Goal: Obtain resource: Obtain resource

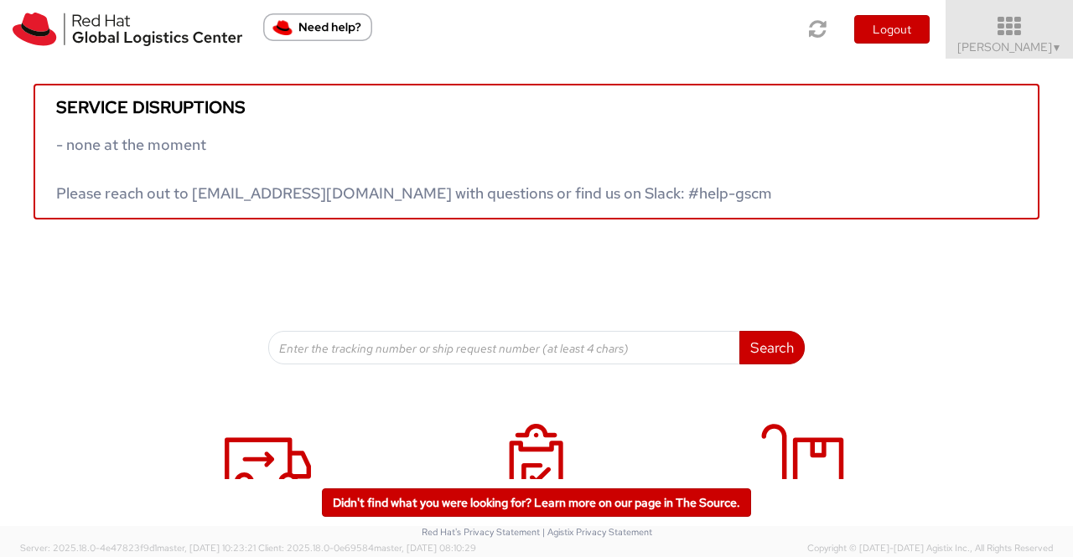
click at [1055, 45] on span "▼" at bounding box center [1057, 47] width 10 height 13
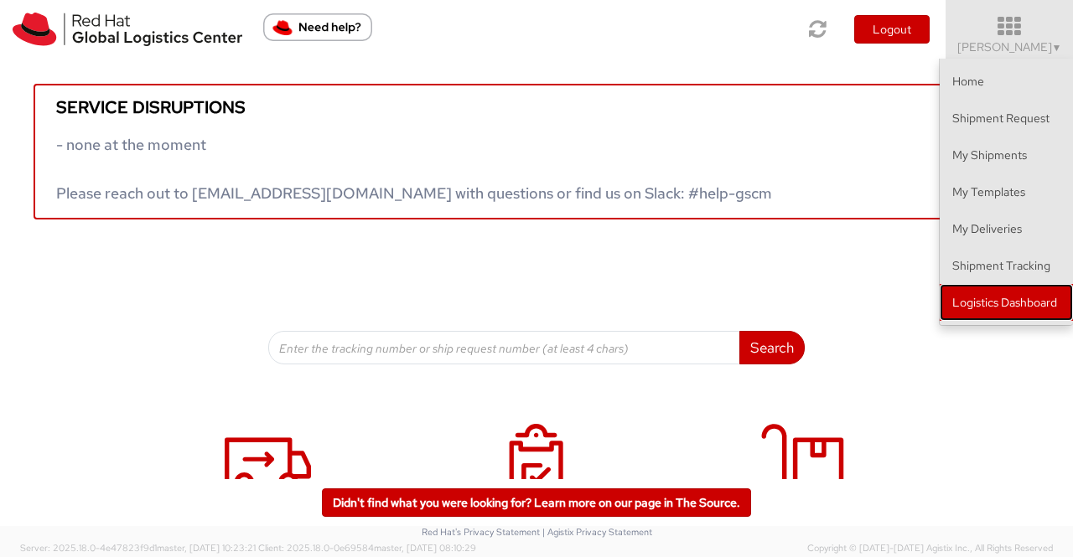
click at [1026, 297] on link "Logistics Dashboard" at bounding box center [1006, 302] width 133 height 37
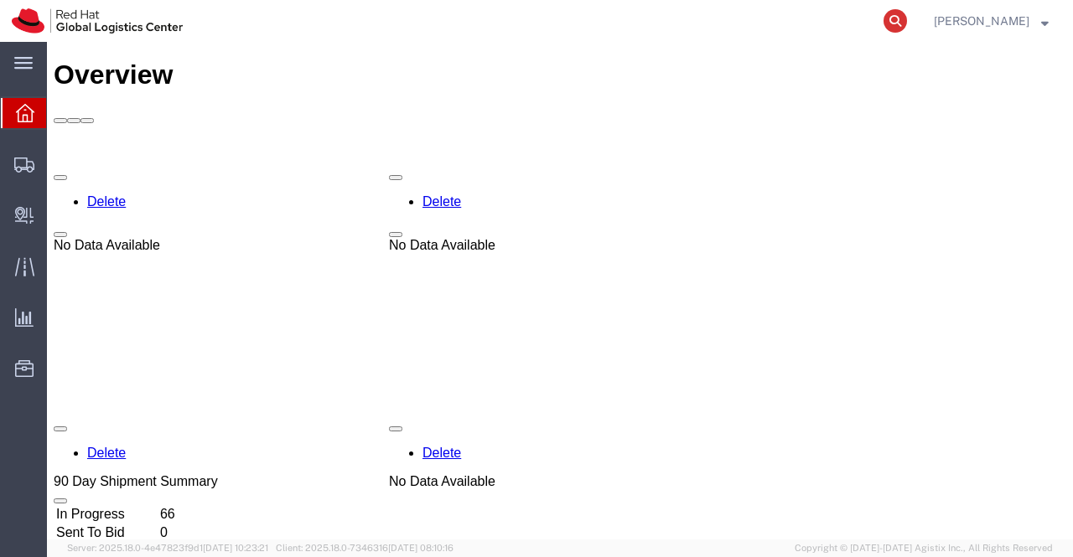
click at [892, 23] on icon at bounding box center [895, 20] width 23 height 23
paste input "53596290576"
type input "53596290576"
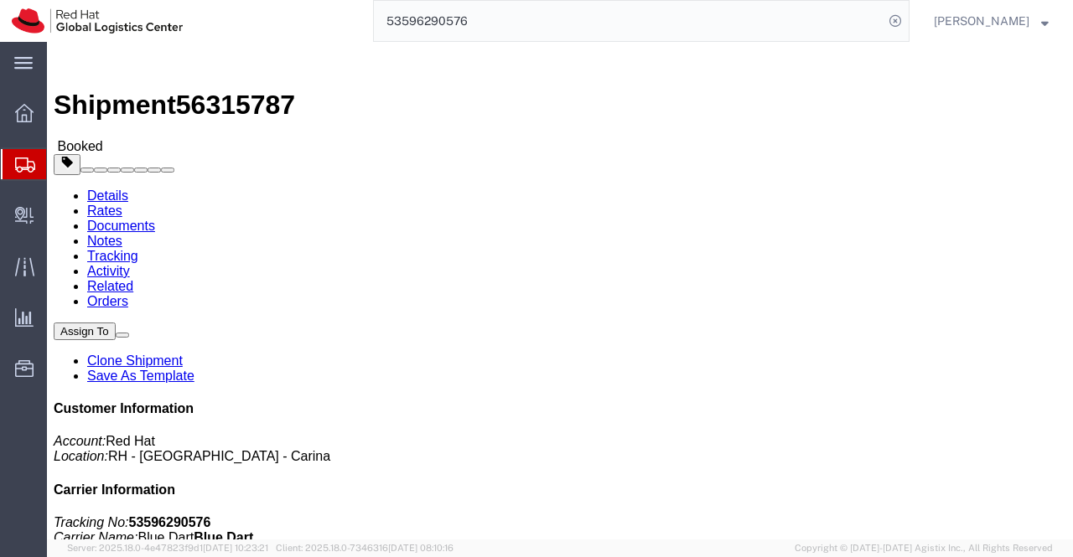
click link "Documents"
